Goal: Check status: Check status

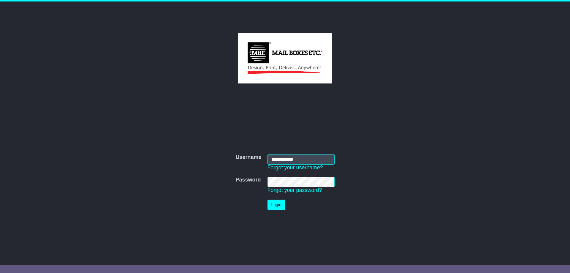
click at [280, 206] on button "Login" at bounding box center [276, 204] width 18 height 10
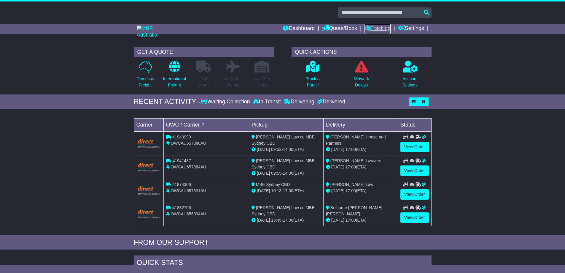
click at [372, 26] on link "Tracking" at bounding box center [378, 29] width 26 height 10
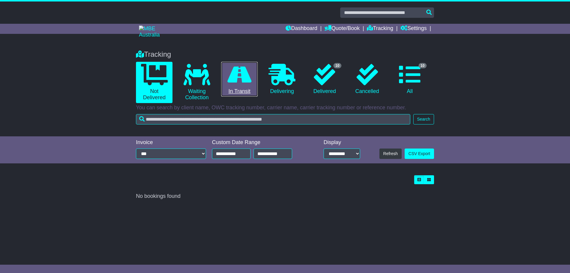
click at [239, 76] on icon at bounding box center [239, 74] width 24 height 21
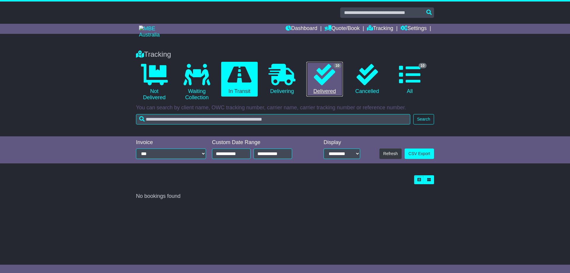
click at [323, 81] on icon at bounding box center [324, 74] width 21 height 21
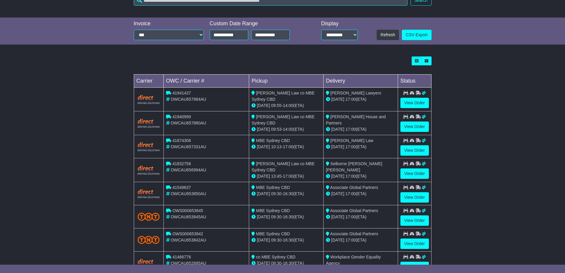
scroll to position [59, 0]
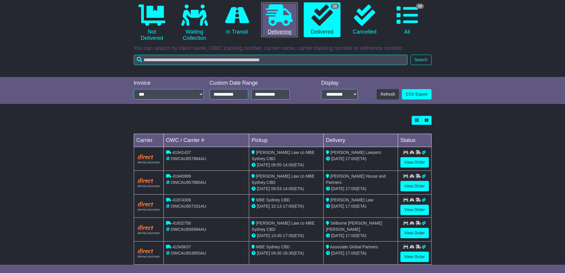
click at [276, 19] on icon at bounding box center [279, 14] width 27 height 21
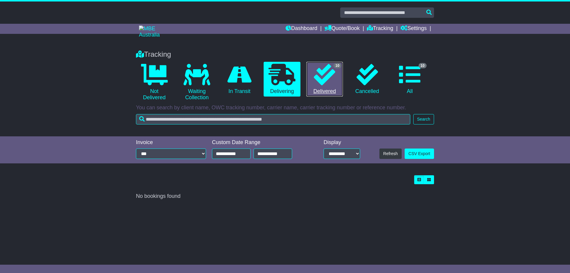
click at [328, 85] on link "10 Delivered" at bounding box center [324, 79] width 36 height 35
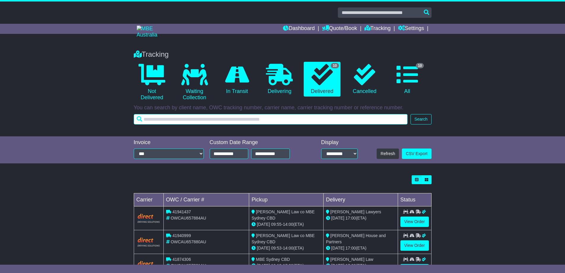
click at [177, 119] on input "text" at bounding box center [271, 119] width 274 height 10
type input "*******"
